Goal: Task Accomplishment & Management: Complete application form

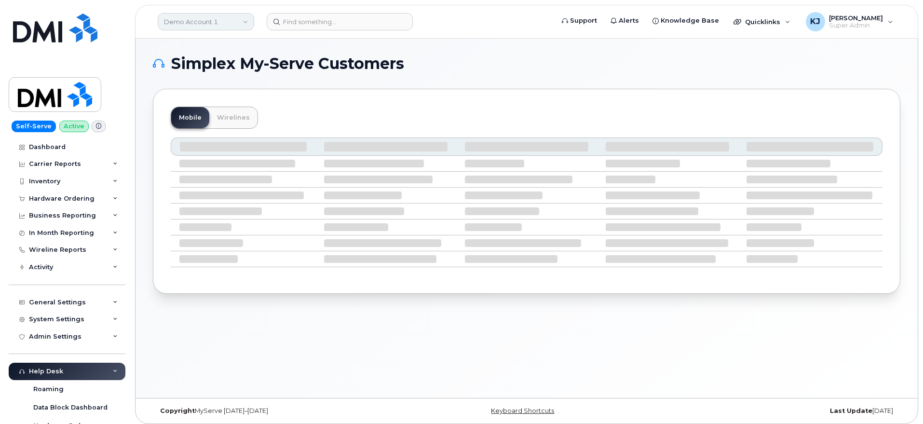
click at [212, 22] on link "Demo Account 1" at bounding box center [206, 21] width 96 height 17
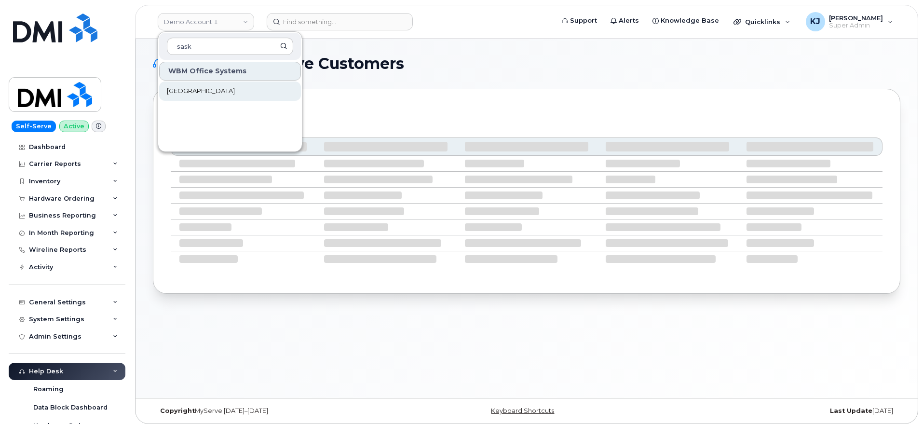
type input "sask"
click at [213, 97] on link "Saskatoon Health Region" at bounding box center [230, 91] width 142 height 19
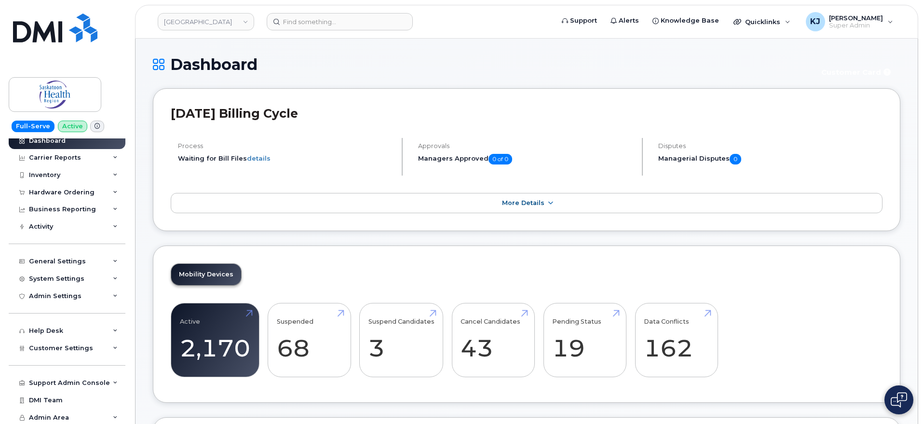
scroll to position [8, 0]
click at [63, 347] on span "Customer Settings" at bounding box center [61, 346] width 64 height 7
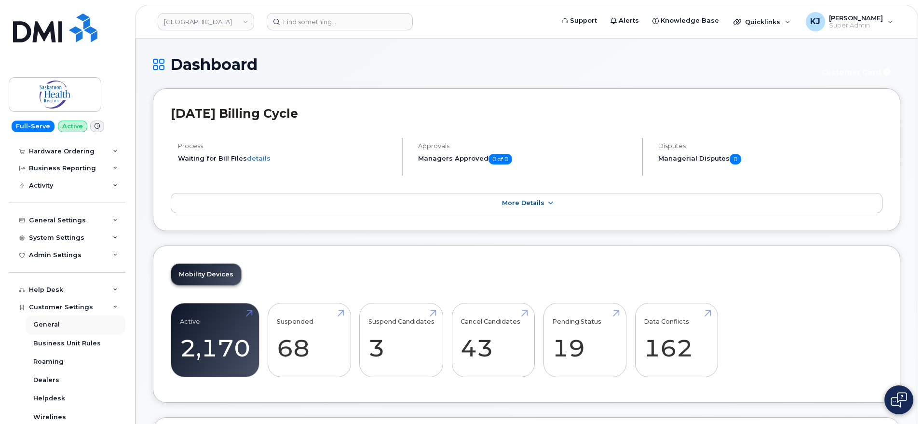
scroll to position [68, 0]
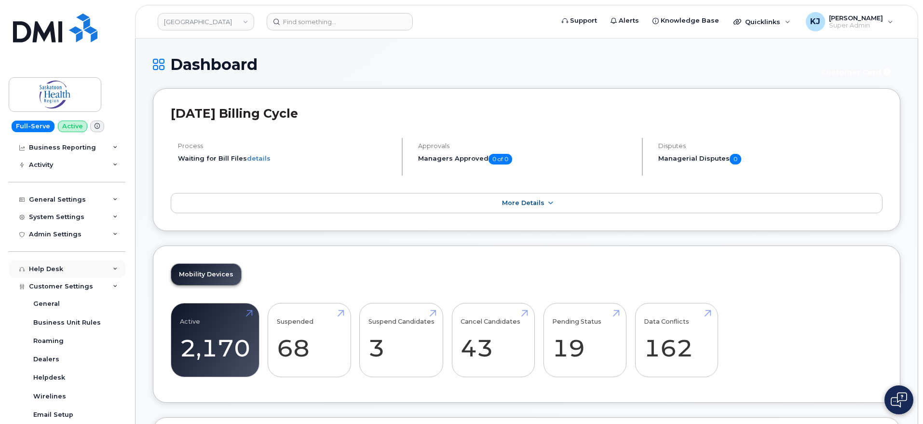
click at [70, 269] on div "Help Desk" at bounding box center [67, 268] width 117 height 17
click at [69, 237] on div "Admin Settings" at bounding box center [55, 235] width 53 height 8
click at [96, 217] on div "System Settings" at bounding box center [67, 216] width 117 height 17
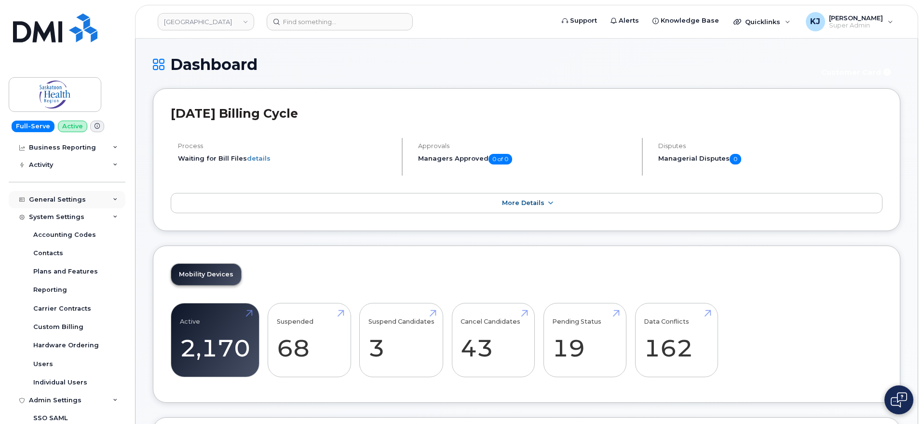
click at [64, 196] on div "General Settings" at bounding box center [57, 200] width 57 height 8
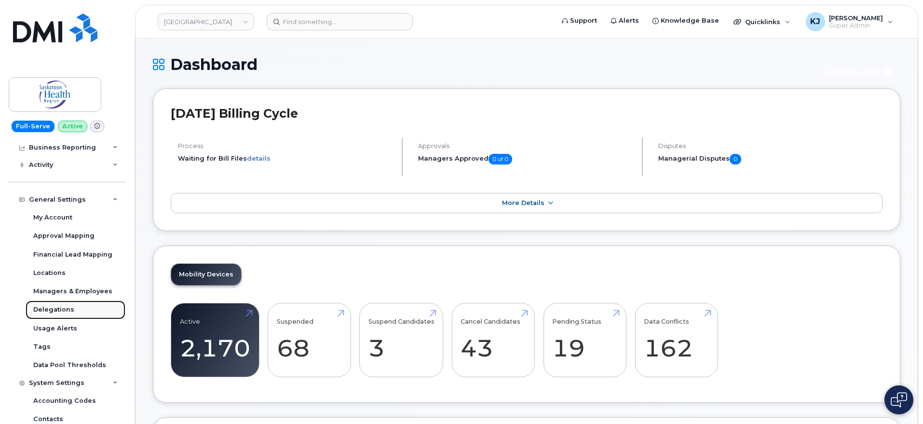
click at [68, 308] on div "Delegations" at bounding box center [53, 309] width 41 height 9
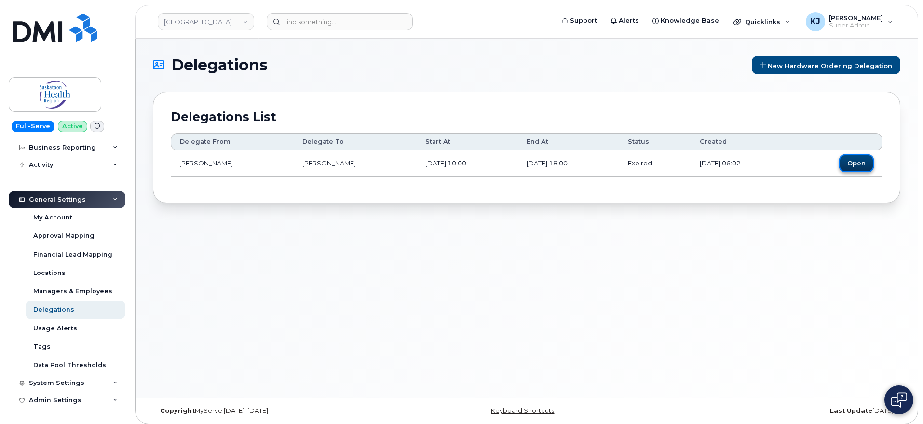
click at [850, 164] on span "Open" at bounding box center [856, 163] width 18 height 8
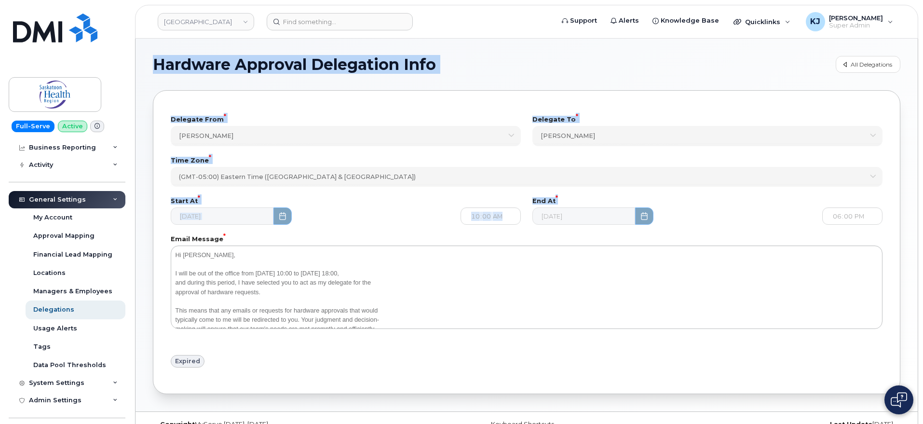
drag, startPoint x: 153, startPoint y: 60, endPoint x: 705, endPoint y: 220, distance: 574.1
click at [706, 224] on section "Hardware Approval Delegation Info All Delegations Delegate From * Jackie Leason…" at bounding box center [527, 225] width 748 height 338
click at [648, 85] on section "Hardware Approval Delegation Info All Delegations Delegate From * Jackie Leason…" at bounding box center [527, 225] width 748 height 338
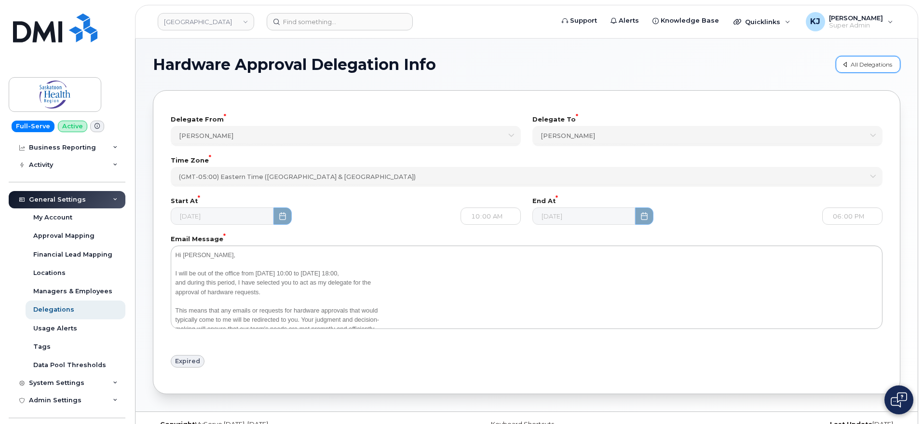
click at [857, 61] on span "All Delegations" at bounding box center [871, 64] width 41 height 9
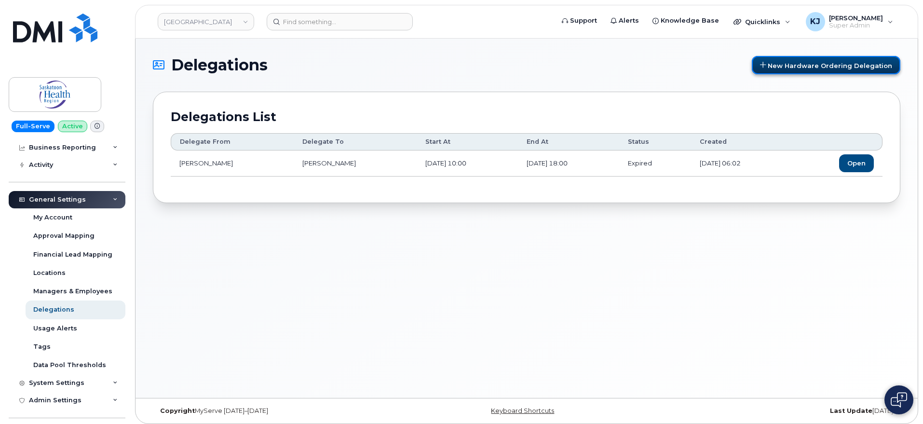
click at [781, 67] on span "New Hardware Ordering Delegation" at bounding box center [830, 65] width 124 height 8
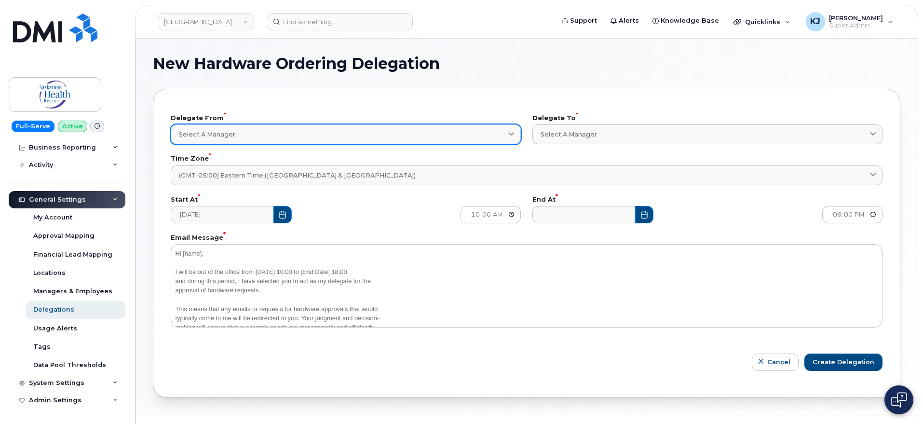
click at [317, 132] on div "Select a Manager" at bounding box center [346, 134] width 334 height 9
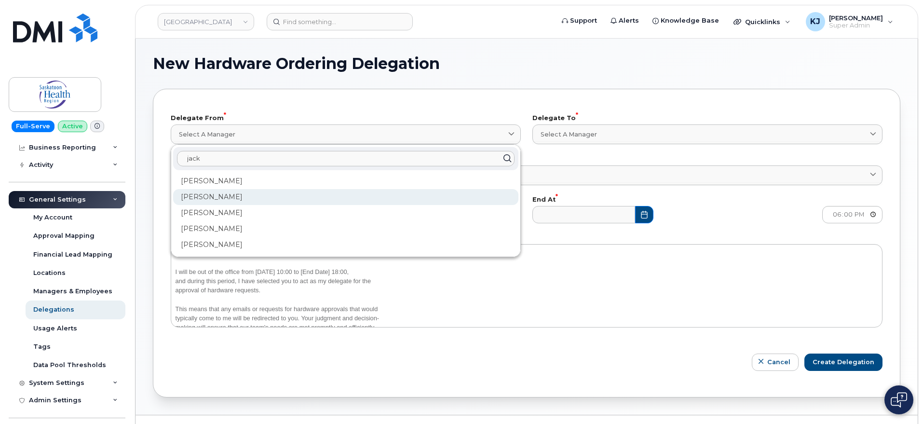
type input "jack"
click at [272, 221] on div "Jackie Leason" at bounding box center [345, 229] width 345 height 16
type input "fe19afe5-6bd4-4b0a-94de-aa4a402c819b"
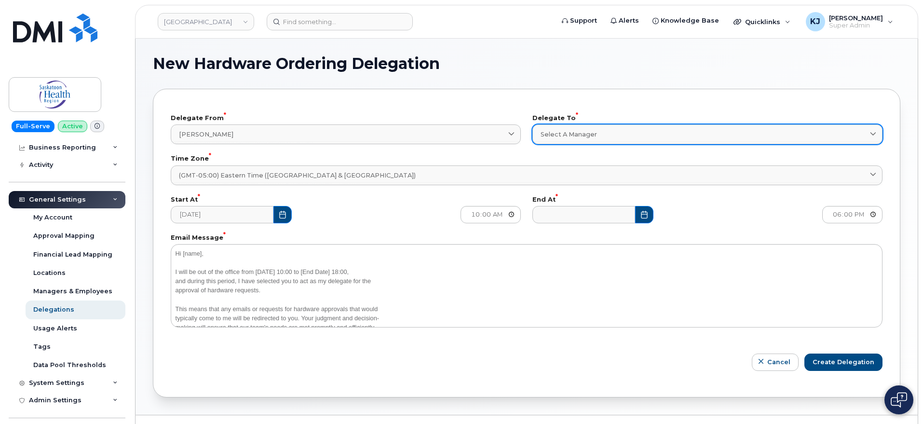
click at [620, 136] on div "Select a Manager" at bounding box center [708, 134] width 334 height 9
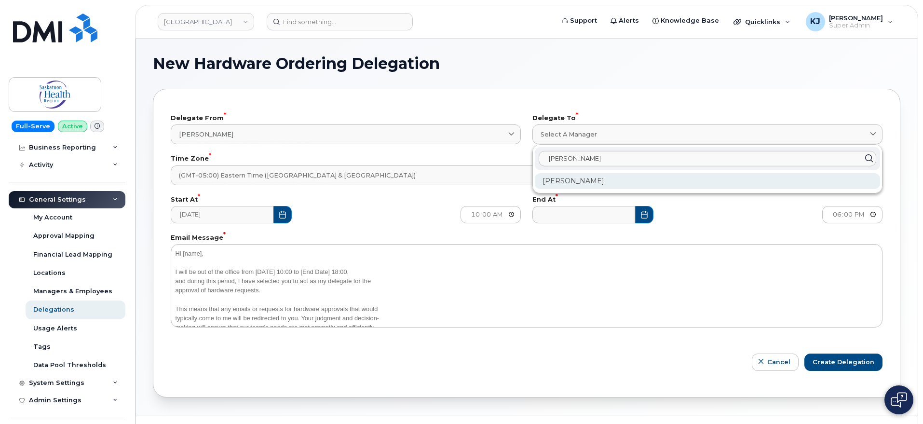
type input "lena"
click at [598, 182] on div "Lena Ens" at bounding box center [707, 181] width 345 height 16
type input "f940663e-b5e5-412a-987e-740a5a5c28ae"
type textarea "Hi Lena Ens, I will be out of the office from 2025-08-15 10:00 to [End Date] 18…"
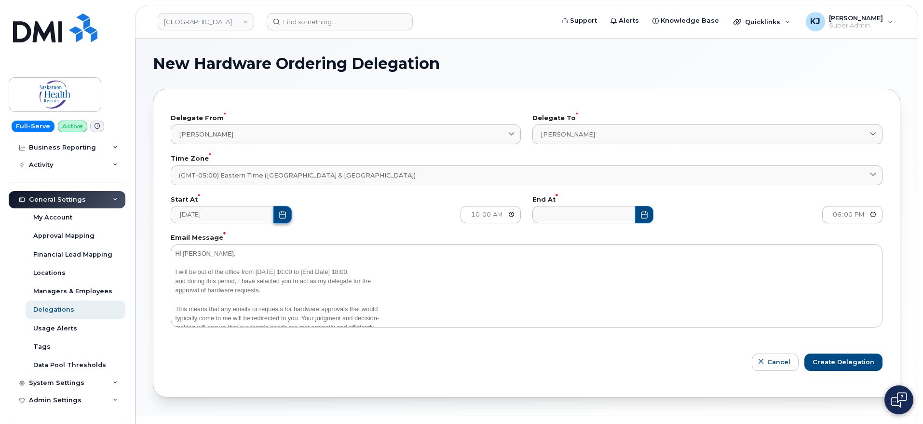
click at [273, 215] on button "Choose Date" at bounding box center [282, 214] width 18 height 17
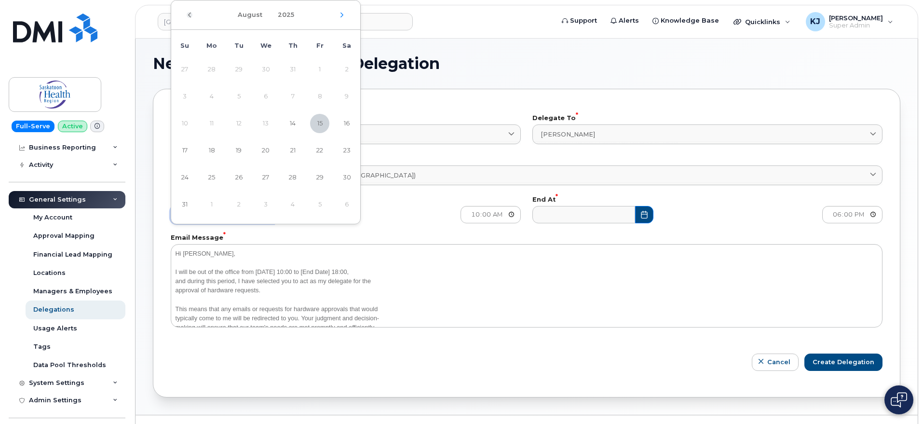
click at [191, 13] on icon "Previous Month" at bounding box center [189, 15] width 3 height 5
click at [320, 151] on td "25" at bounding box center [319, 150] width 27 height 27
click at [344, 14] on icon "Next Month" at bounding box center [342, 15] width 6 height 8
click at [293, 120] on span "14" at bounding box center [292, 123] width 19 height 19
type input "2025-08-14"
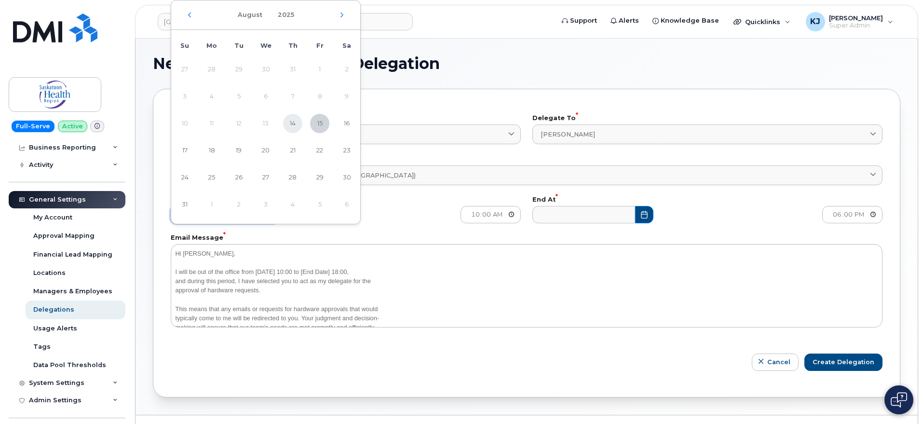
type textarea "Hi Lena Ens, I will be out of the office from 2025-08-14 10:00 to [End Date] 18…"
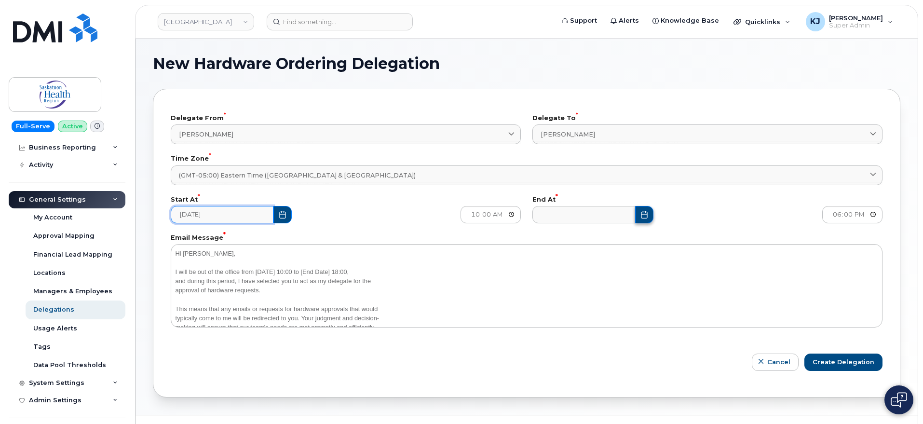
click at [635, 219] on button "Choose Date" at bounding box center [644, 214] width 18 height 17
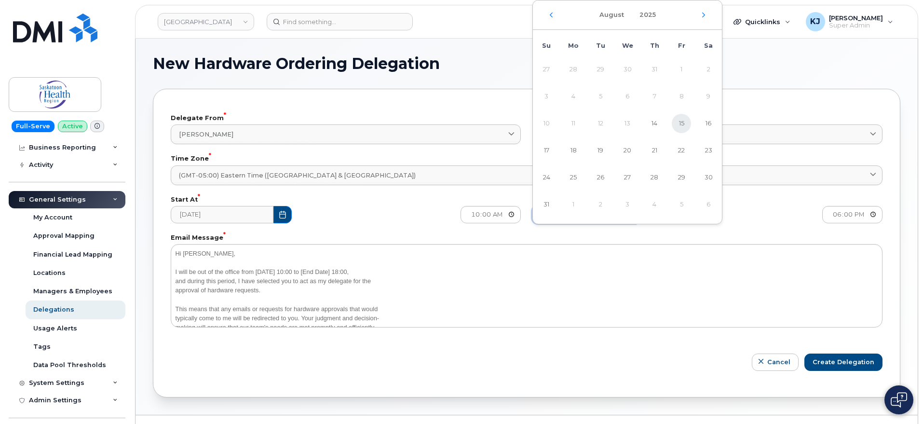
click at [682, 121] on span "15" at bounding box center [681, 123] width 19 height 19
type input "2025-08-15"
type textarea "Hi Lena Ens, I will be out of the office from 2025-08-14 10:00 to 2025-08-15 18…"
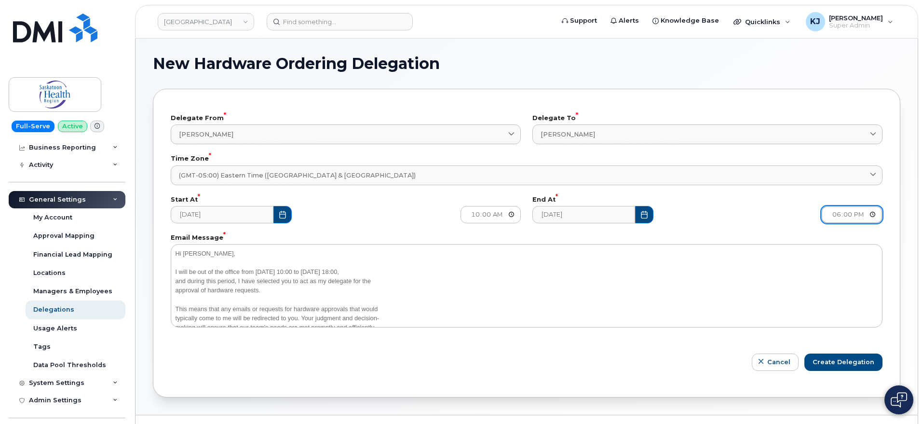
click at [852, 213] on input "18:00" at bounding box center [851, 214] width 61 height 17
click at [708, 212] on div "2025-08-15" at bounding box center [672, 214] width 290 height 29
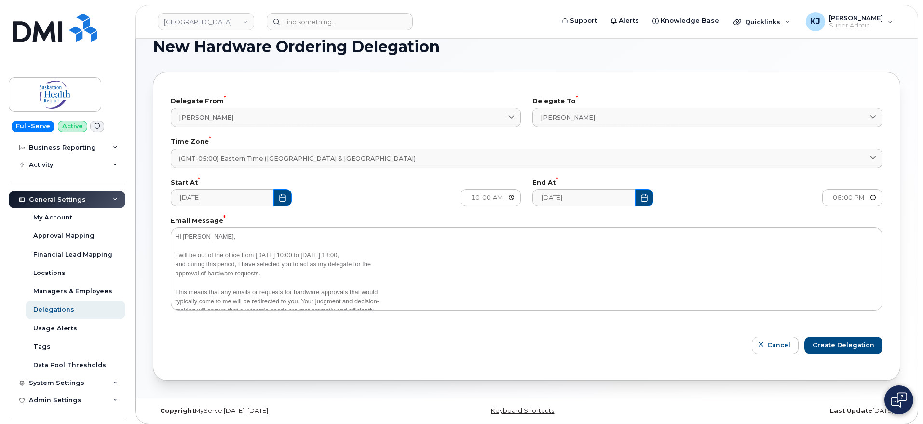
scroll to position [22, 0]
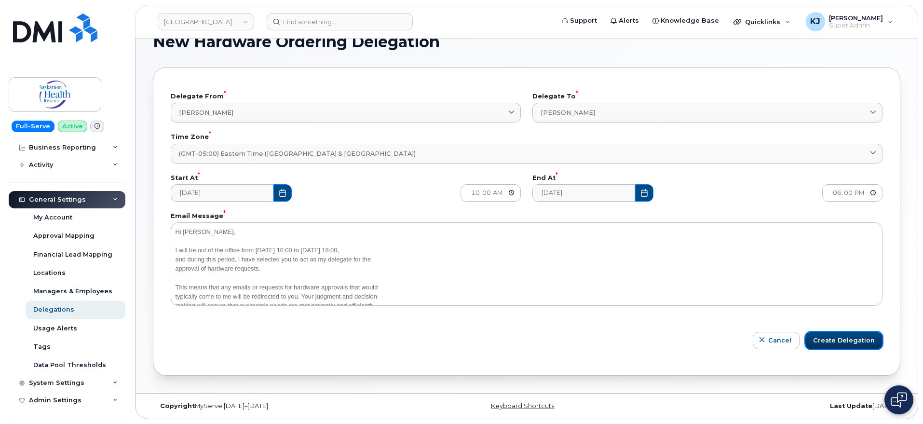
click at [840, 343] on span "Create delegation" at bounding box center [844, 340] width 62 height 9
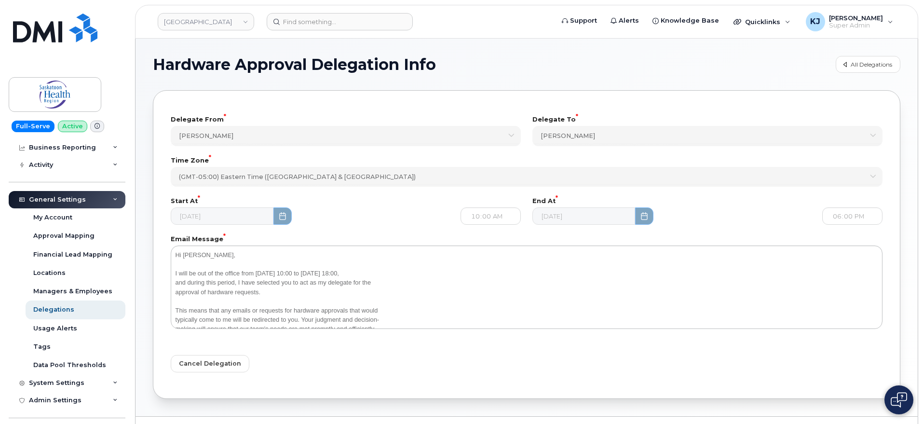
click at [149, 406] on div "Hardware Approval Delegation Info All Delegations Delegate From * Jackie Leason…" at bounding box center [527, 228] width 782 height 378
click at [199, 18] on link "[GEOGRAPHIC_DATA]" at bounding box center [206, 21] width 96 height 17
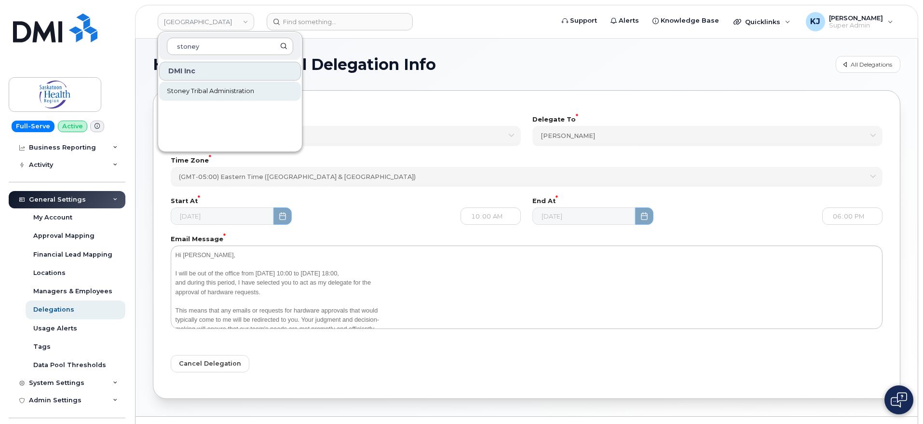
type input "stoney"
click at [216, 95] on span "Stoney Tribal Administration" at bounding box center [210, 91] width 87 height 10
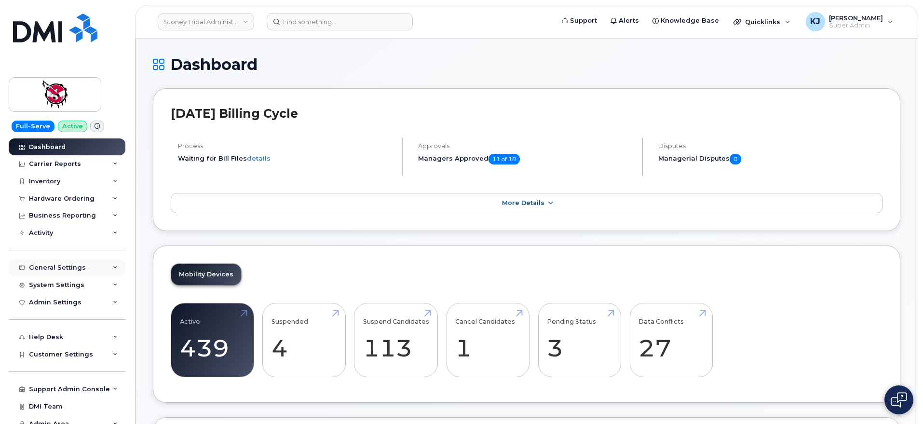
click at [82, 267] on div "General Settings" at bounding box center [57, 268] width 57 height 8
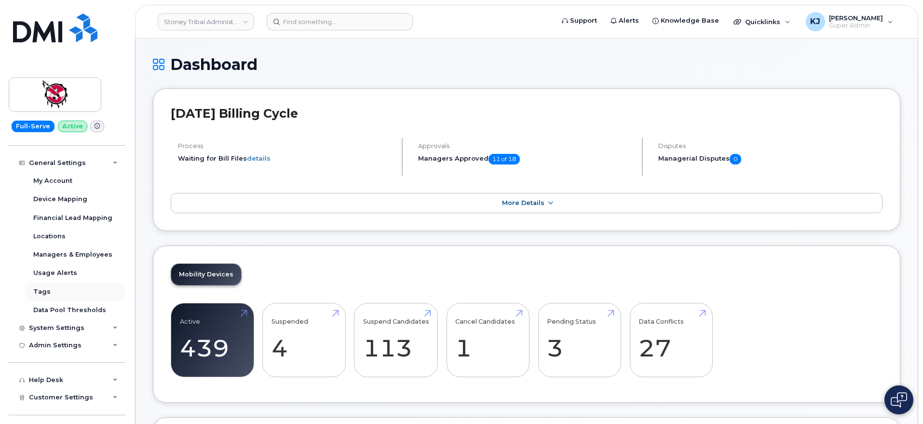
scroll to position [155, 0]
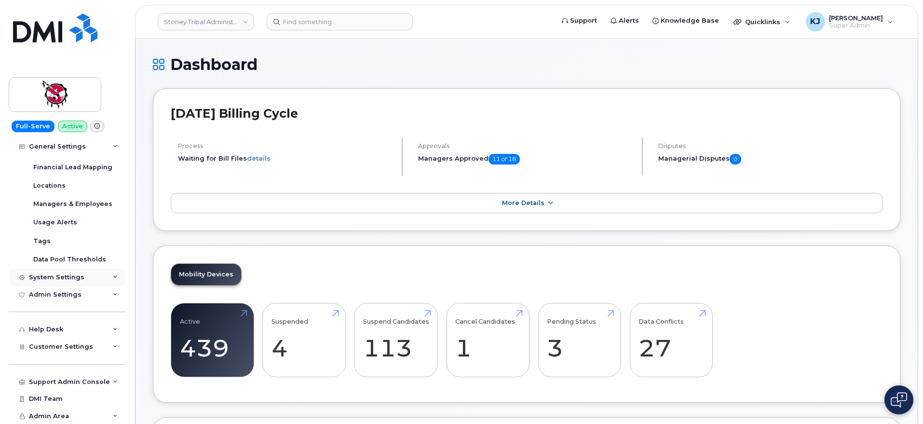
click at [68, 278] on div "System Settings" at bounding box center [56, 277] width 55 height 8
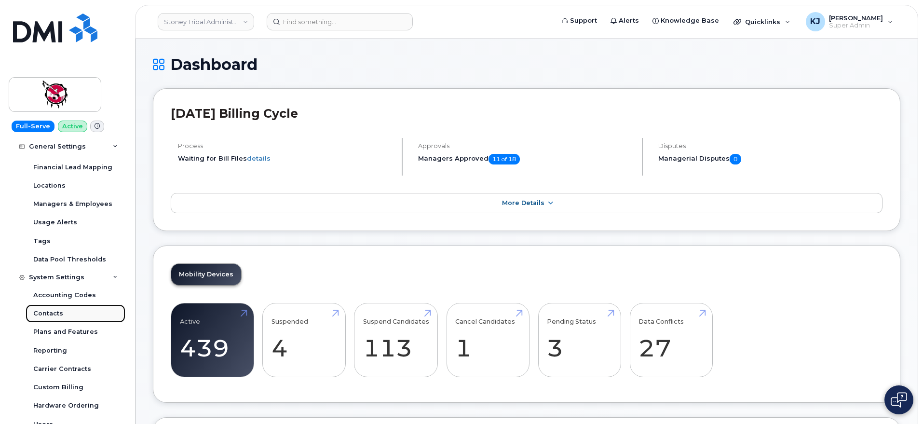
click at [71, 312] on link "Contacts" at bounding box center [76, 313] width 100 height 18
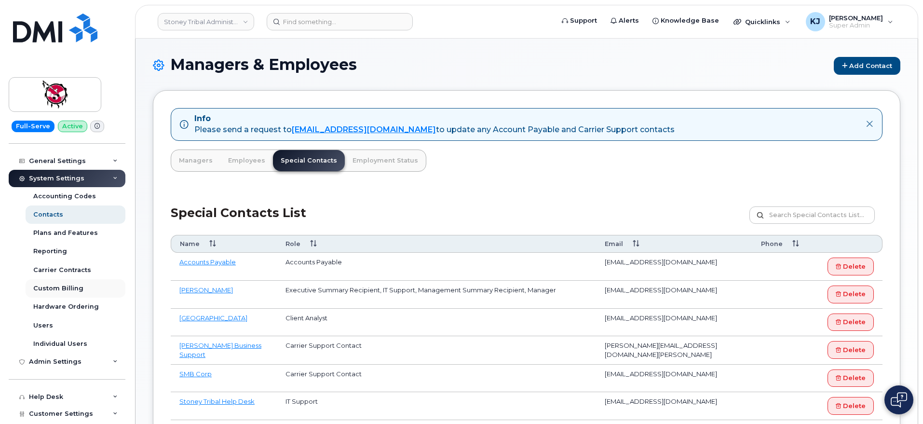
scroll to position [121, 0]
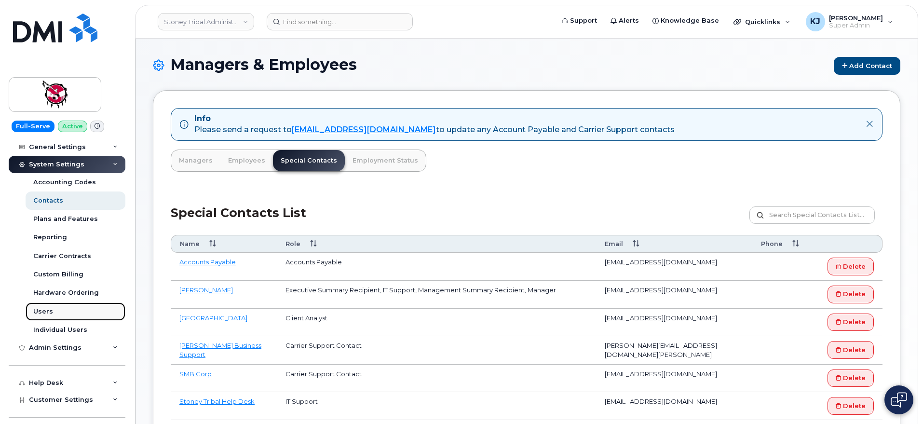
click at [69, 314] on link "Users" at bounding box center [76, 311] width 100 height 18
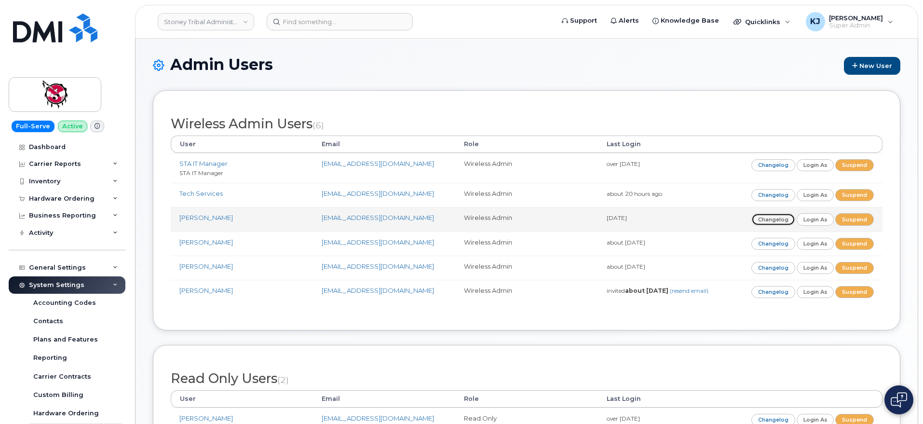
click at [778, 219] on link "Changelog" at bounding box center [773, 219] width 44 height 12
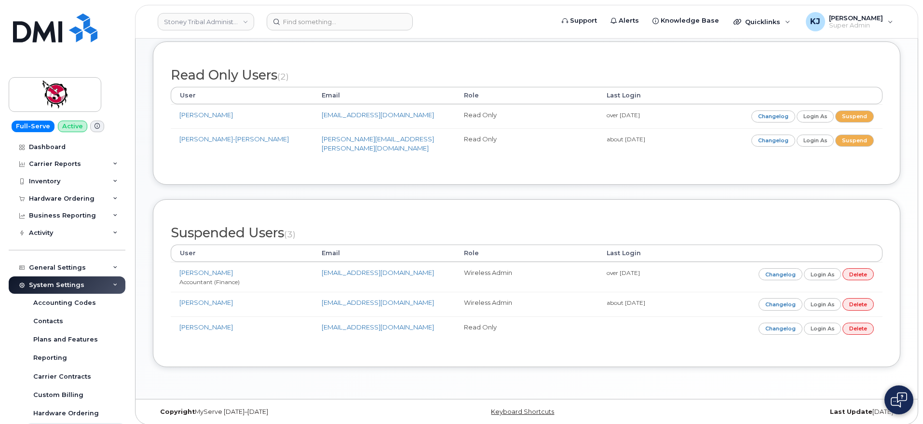
scroll to position [62, 0]
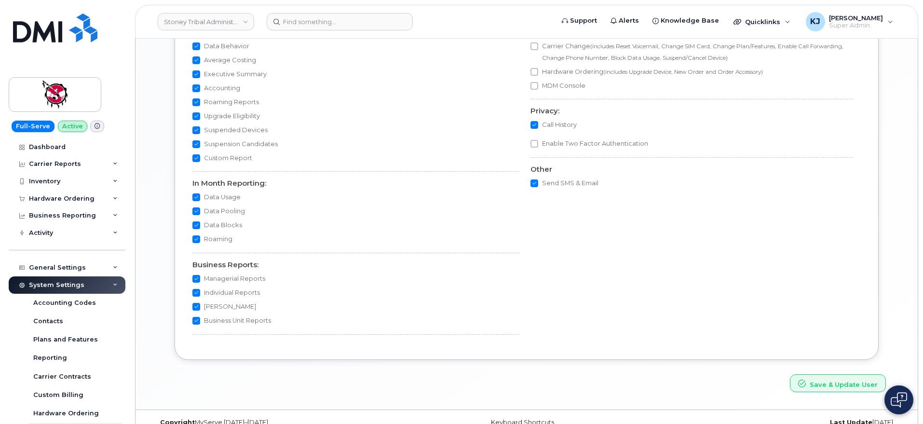
scroll to position [831, 0]
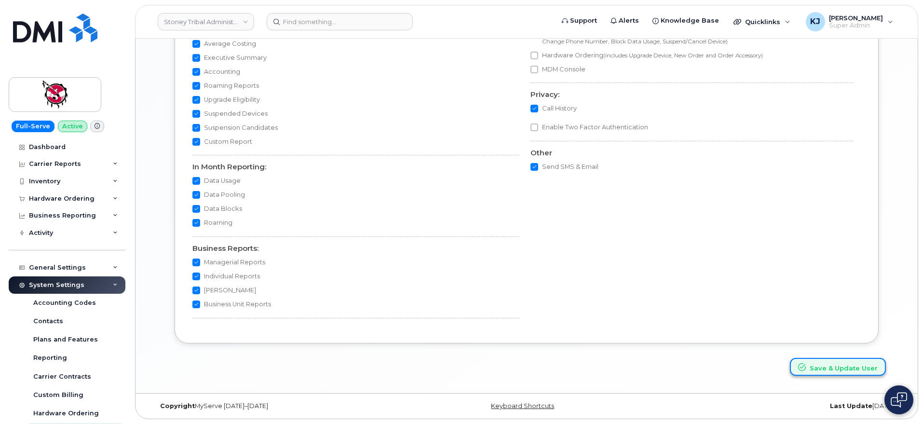
click at [838, 369] on button "Save & Update User" at bounding box center [838, 367] width 96 height 18
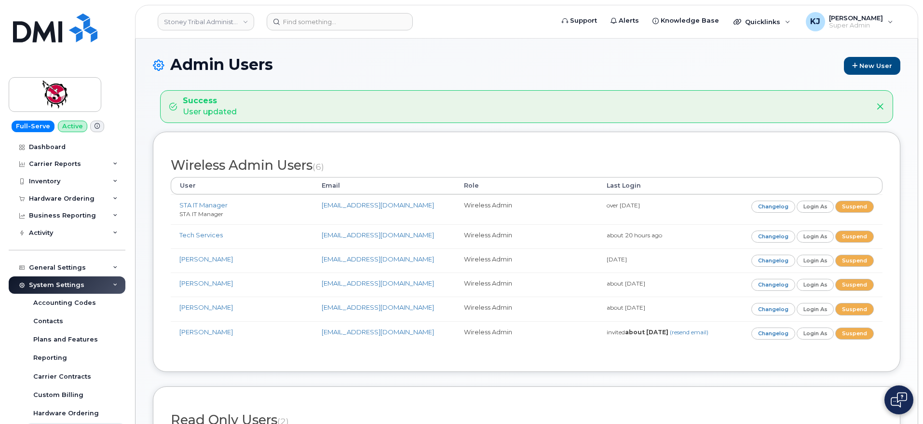
click at [105, 41] on div "Full-Serve Active Dashboard Carrier Reports Monthly Billing Data Daily Data Poo…" at bounding box center [65, 212] width 131 height 424
click at [190, 22] on link "Stoney Tribal Administration" at bounding box center [206, 21] width 96 height 17
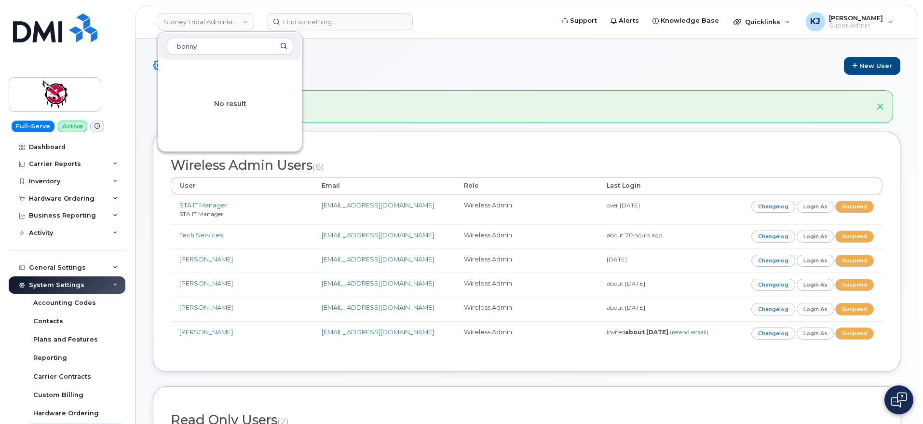
type input "bonny"
